Goal: Transaction & Acquisition: Subscribe to service/newsletter

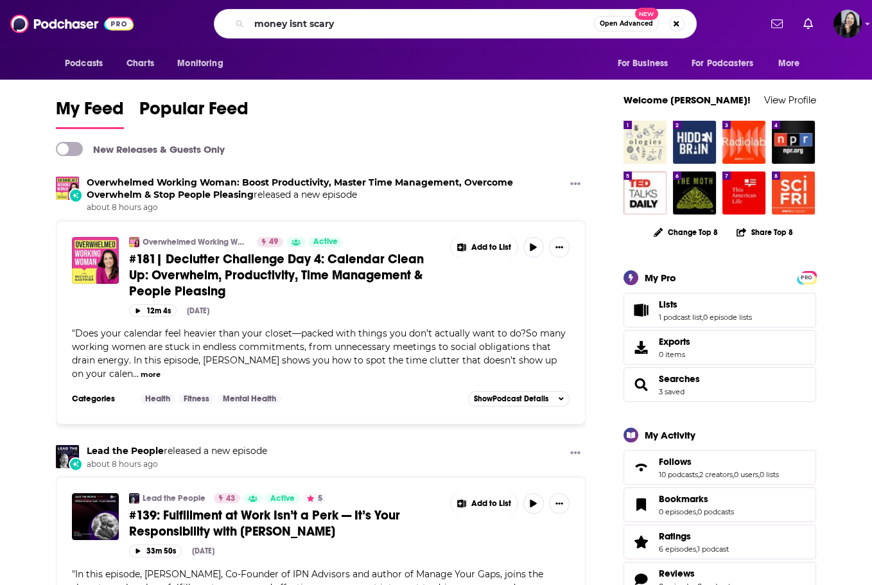
type input "money isnt scary"
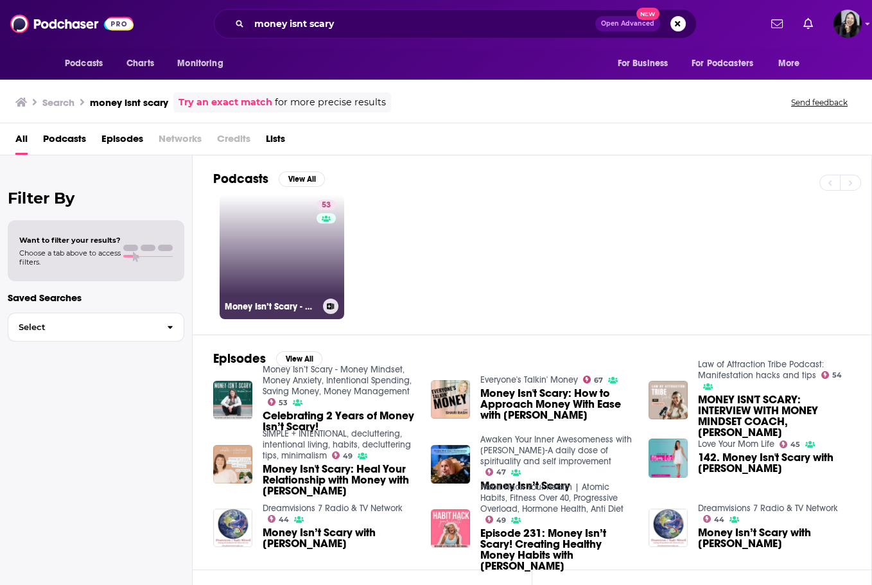
click at [220, 238] on link "53 Money Isn’t Scary - Money Mindset, Money Anxiety, Intentional Spending, Savi…" at bounding box center [282, 256] width 125 height 125
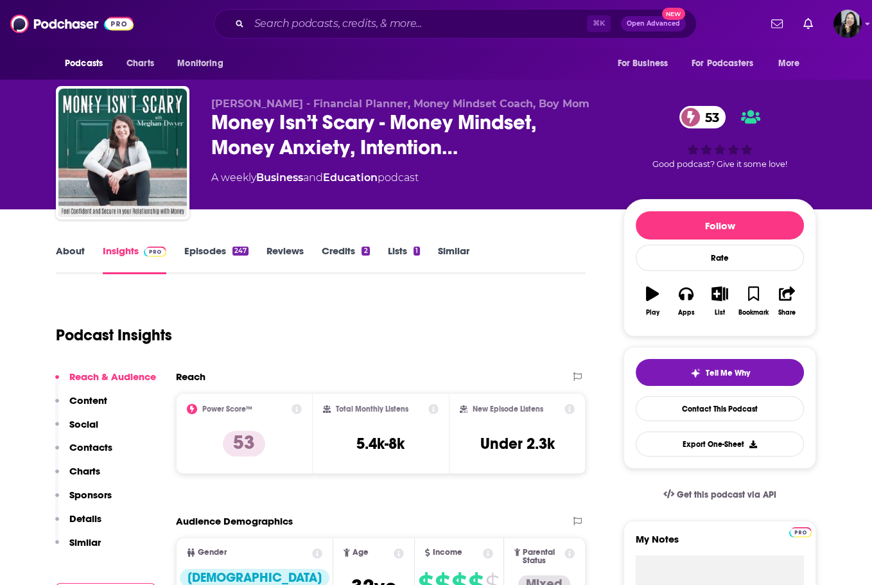
scroll to position [1, 0]
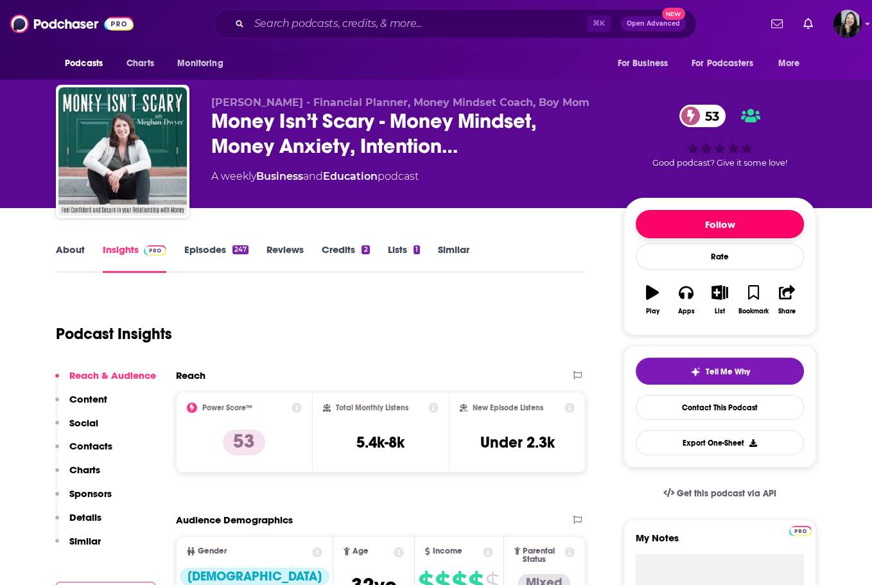
click at [645, 210] on button "Follow" at bounding box center [719, 224] width 168 height 28
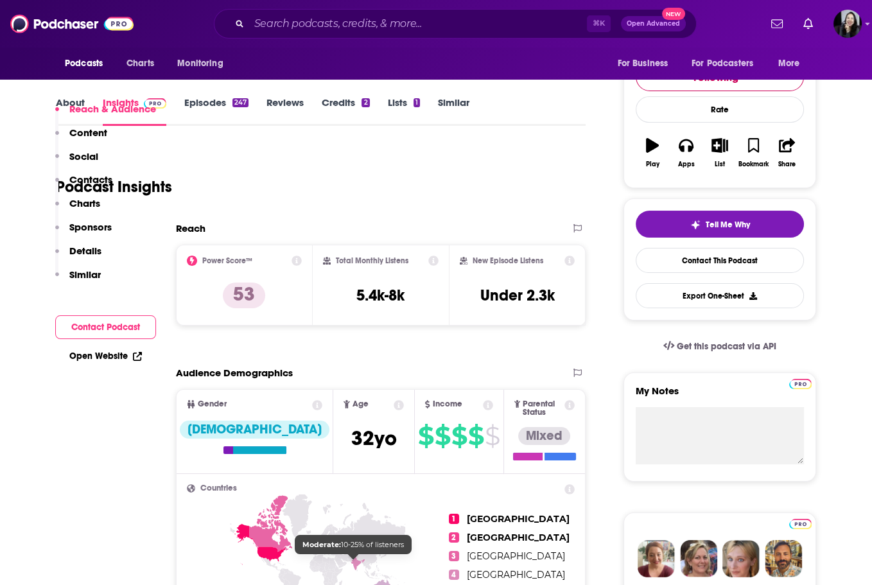
scroll to position [0, 0]
